Goal: Communication & Community: Share content

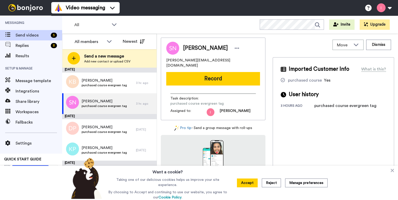
click at [221, 73] on button "Record" at bounding box center [213, 78] width 94 height 13
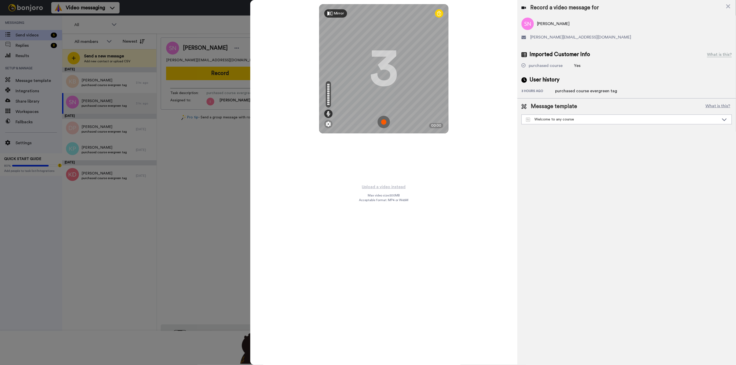
click at [383, 121] on img at bounding box center [384, 122] width 12 height 12
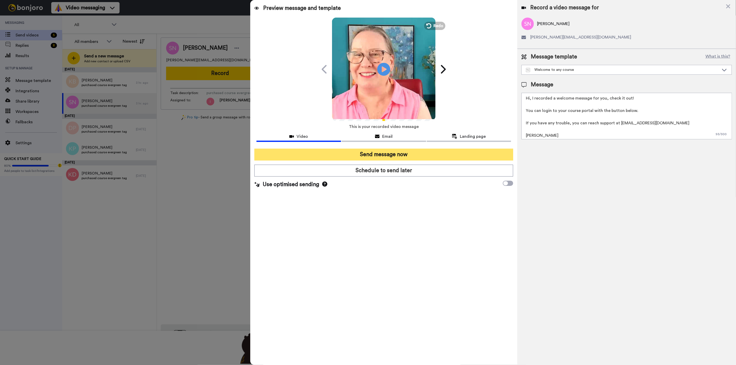
click at [387, 156] on button "Send message now" at bounding box center [383, 155] width 259 height 12
